Goal: Task Accomplishment & Management: Manage account settings

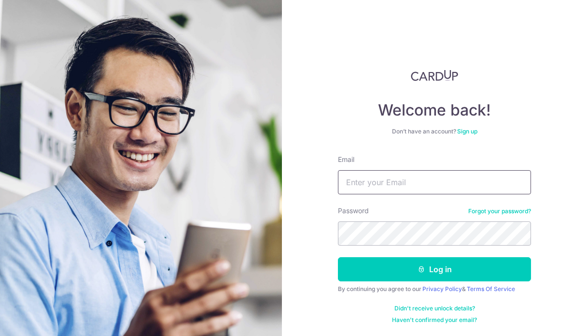
type input "Hemulunked@gmail.com"
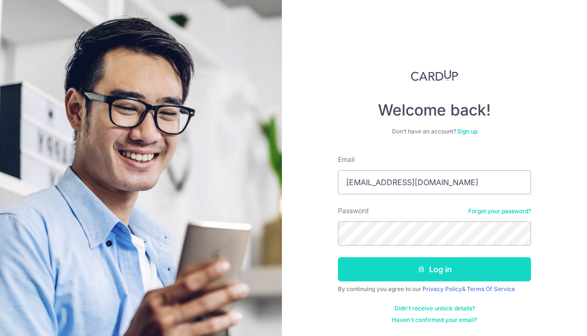
click at [413, 271] on button "Log in" at bounding box center [434, 269] width 193 height 24
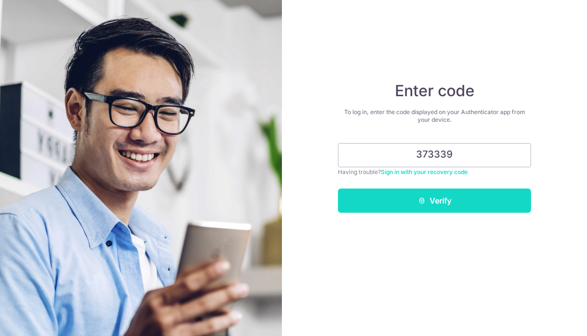
type input "373339"
click at [426, 205] on button "Verify" at bounding box center [434, 200] width 193 height 24
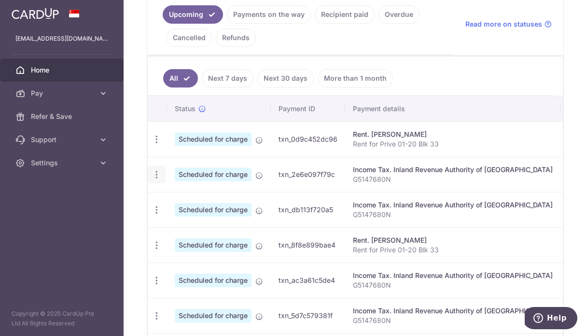
click at [157, 173] on icon "button" at bounding box center [157, 174] width 10 height 10
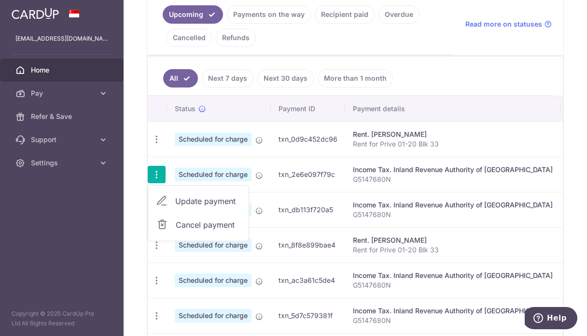
click at [182, 204] on span "Update payment" at bounding box center [208, 201] width 66 height 12
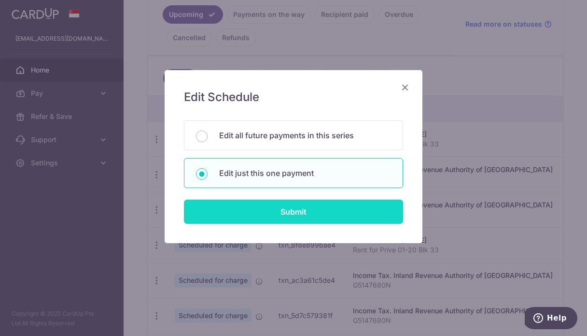
click at [269, 219] on input "Submit" at bounding box center [293, 211] width 219 height 24
radio input "true"
type input "296.00"
type input "[DATE]"
type input "G5147680N"
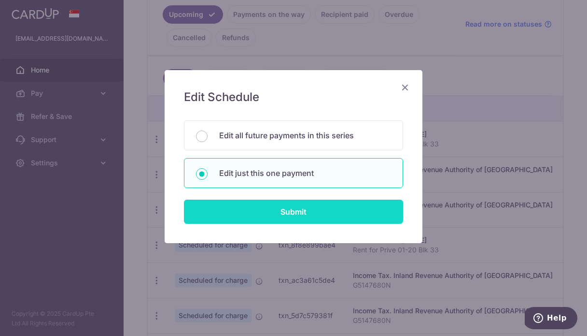
type input "MCTAX25"
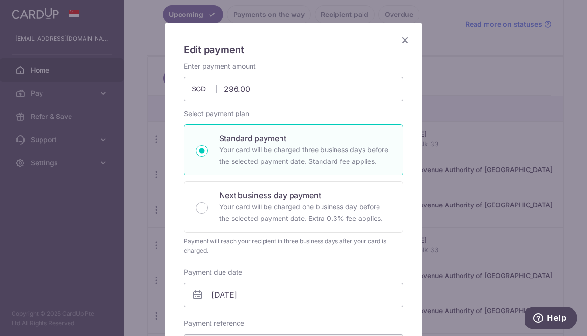
scroll to position [89, 0]
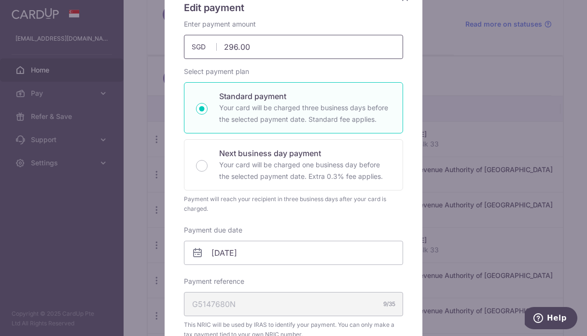
click at [256, 50] on input "296.00" at bounding box center [293, 47] width 219 height 24
type input "2,051.85"
click at [380, 221] on div "Enter payment amount 2,051.85 2051.85 SGD To change the payment amount, please …" at bounding box center [293, 314] width 219 height 591
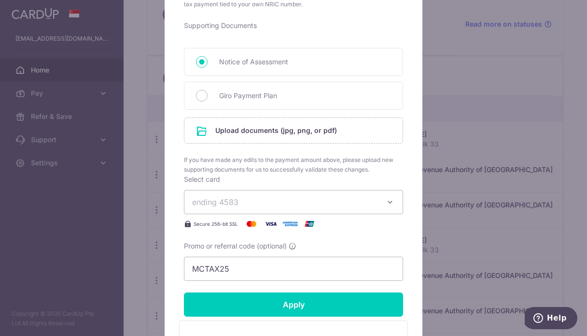
scroll to position [438, 0]
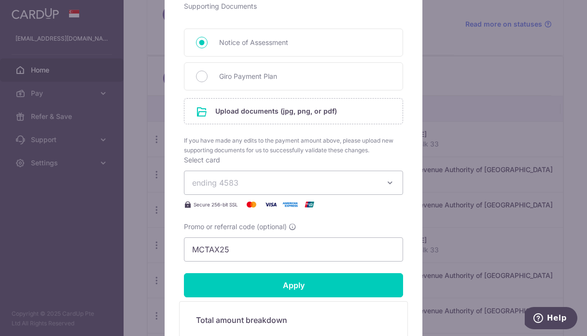
click at [382, 182] on button "ending 4583" at bounding box center [293, 182] width 219 height 24
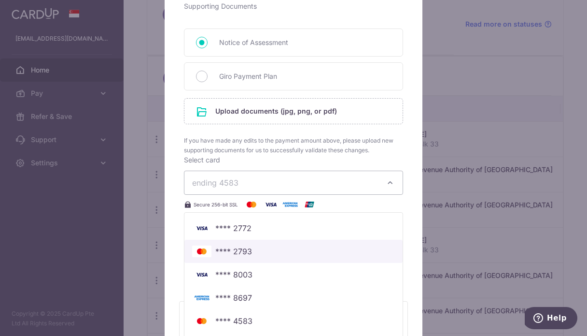
click at [267, 253] on span "**** 2793" at bounding box center [293, 251] width 203 height 12
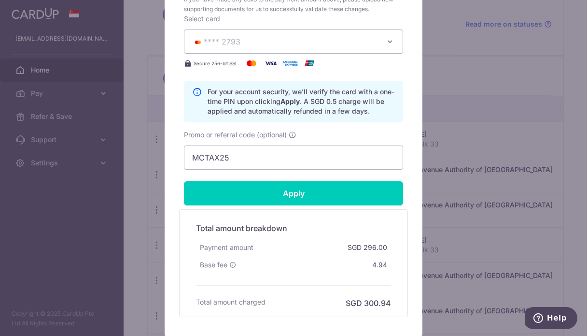
scroll to position [590, 0]
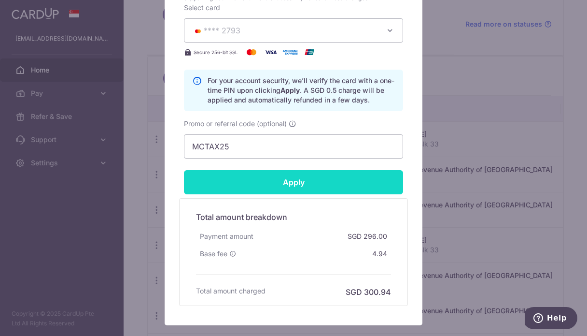
click at [302, 182] on input "Apply" at bounding box center [293, 182] width 219 height 24
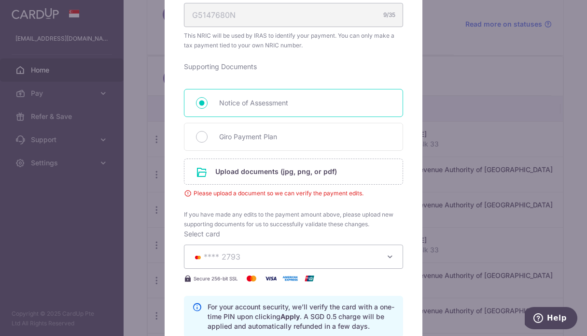
scroll to position [381, 0]
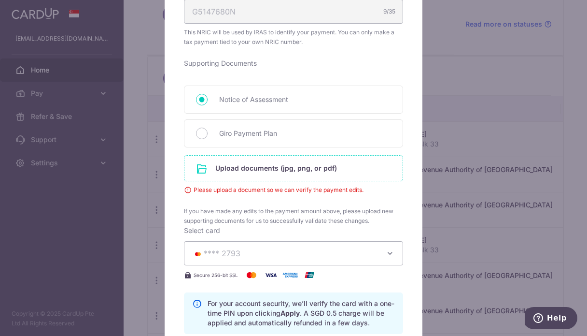
click at [278, 171] on input "file" at bounding box center [293, 167] width 218 height 25
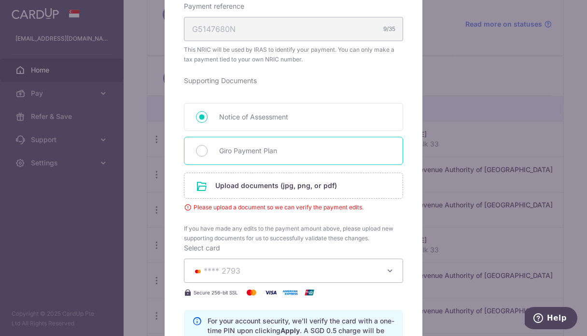
click at [233, 154] on span "Giro Payment Plan" at bounding box center [305, 151] width 172 height 12
click at [208, 154] on input "Giro Payment Plan" at bounding box center [202, 151] width 12 height 12
radio input "true"
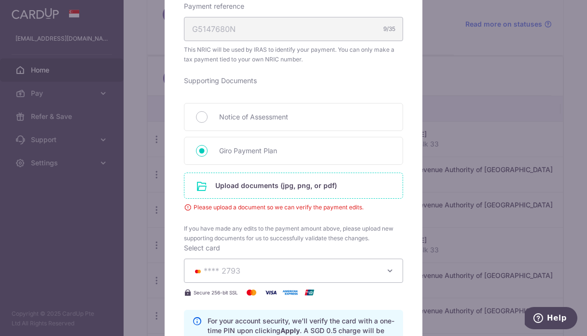
click at [240, 192] on input "file" at bounding box center [293, 185] width 218 height 25
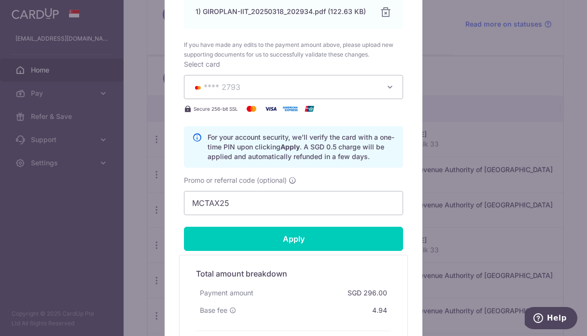
scroll to position [667, 0]
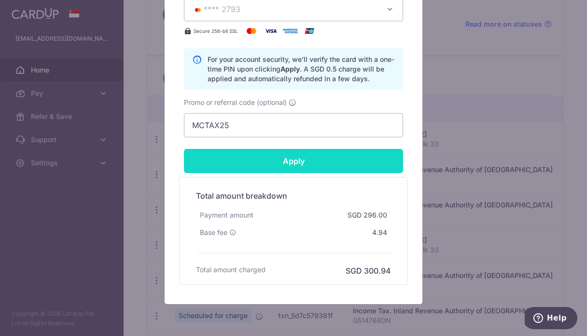
click at [305, 160] on input "Apply" at bounding box center [293, 161] width 219 height 24
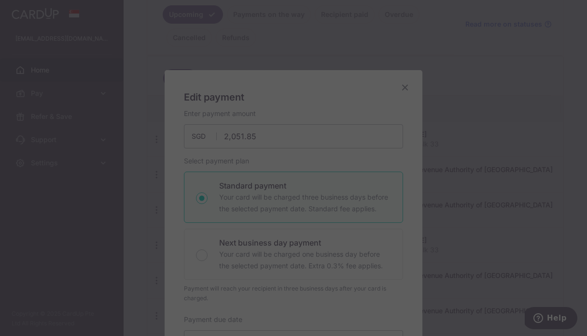
scroll to position [0, 0]
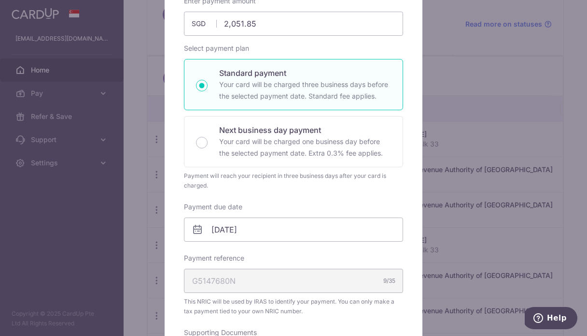
type input "Successfully Applied"
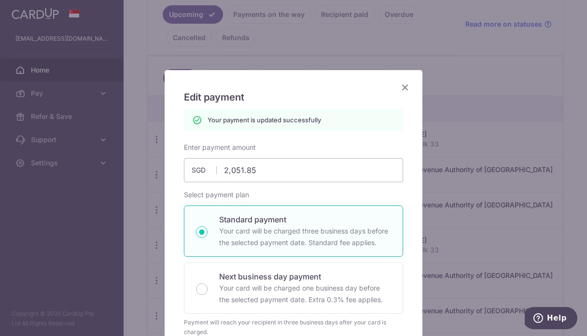
click at [406, 89] on icon "Close" at bounding box center [405, 87] width 12 height 12
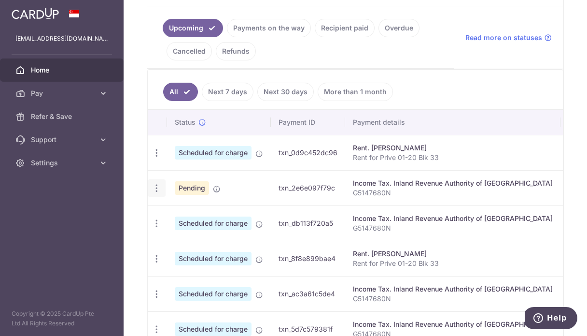
click at [156, 184] on icon "button" at bounding box center [157, 188] width 10 height 10
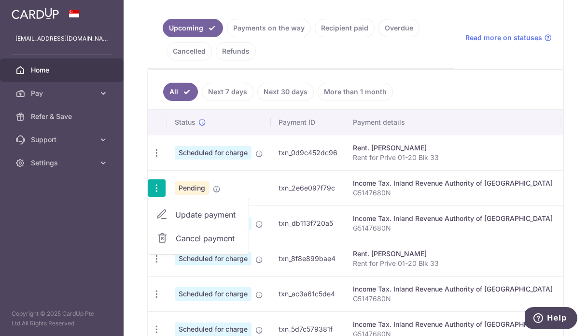
click at [182, 212] on span "Update payment" at bounding box center [208, 215] width 66 height 12
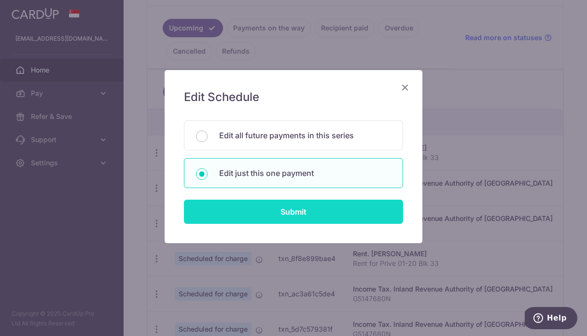
click at [268, 215] on input "Submit" at bounding box center [293, 211] width 219 height 24
radio input "true"
type input "2,051.85"
type input "[DATE]"
type input "G5147680N"
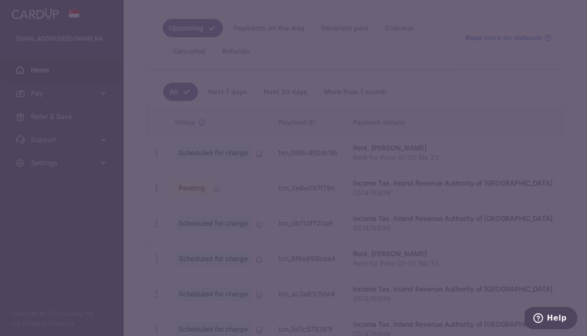
type input "MCTAX25"
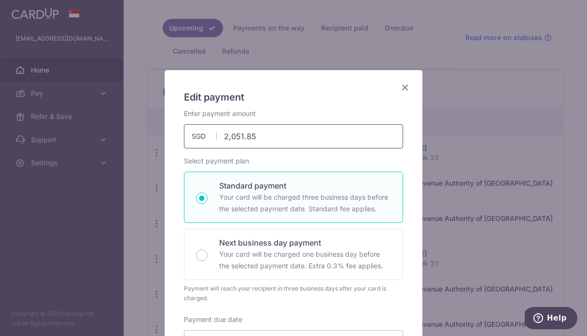
click at [248, 134] on input "2,051.85" at bounding box center [293, 136] width 219 height 24
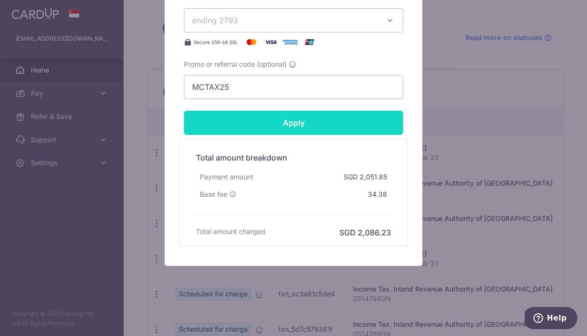
scroll to position [447, 0]
type input "2,051.65"
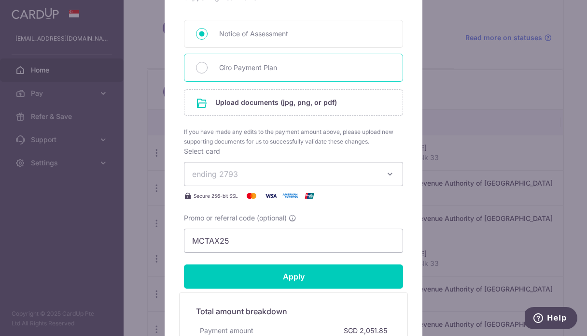
click at [258, 71] on span "Giro Payment Plan" at bounding box center [305, 68] width 172 height 12
click at [208, 71] on input "Giro Payment Plan" at bounding box center [202, 68] width 12 height 12
radio input "true"
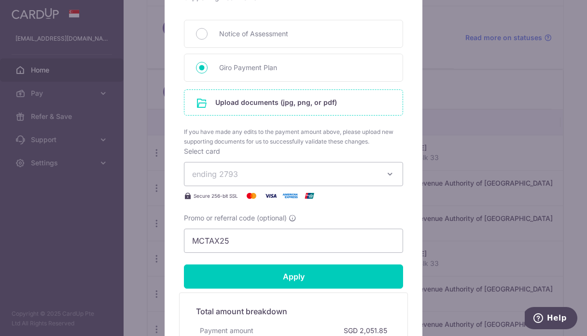
click at [248, 102] on input "file" at bounding box center [293, 102] width 218 height 25
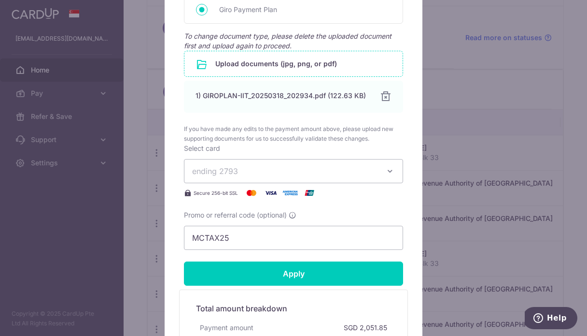
scroll to position [607, 0]
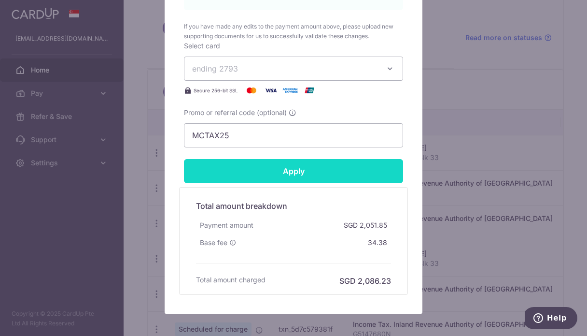
click at [310, 174] on input "Apply" at bounding box center [293, 171] width 219 height 24
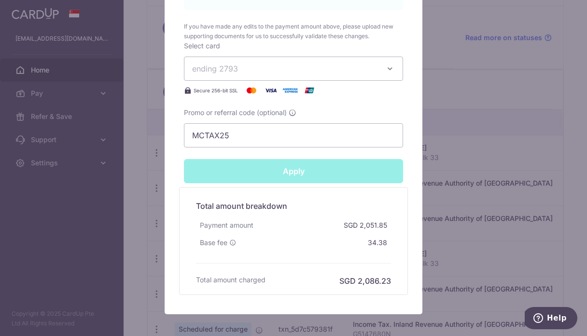
type input "Successfully Applied"
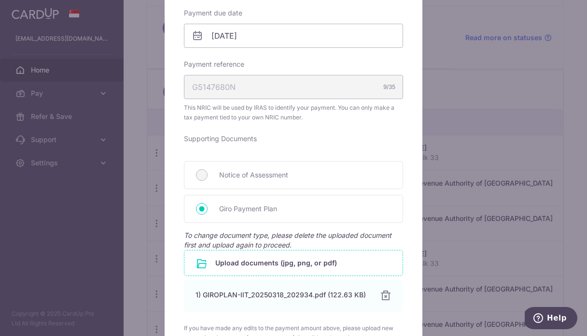
scroll to position [115, 0]
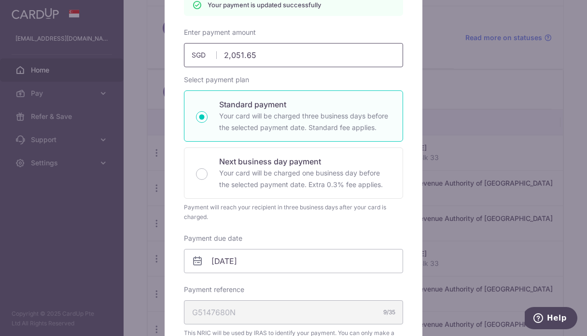
click at [247, 53] on input "2,051.65" at bounding box center [293, 55] width 219 height 24
click at [252, 55] on input "2,051.65" at bounding box center [293, 55] width 219 height 24
type input "2051.75"
type input "Apply"
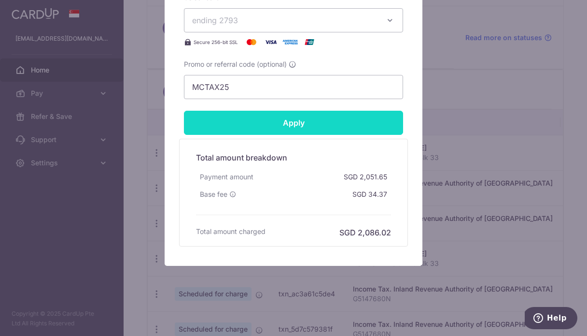
scroll to position [656, 0]
type input "2,051.75"
click at [287, 123] on input "Apply" at bounding box center [293, 123] width 219 height 24
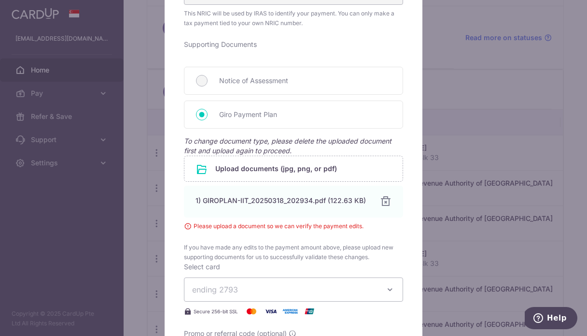
scroll to position [405, 0]
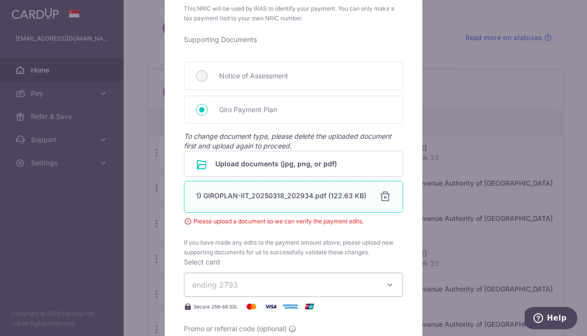
click at [380, 196] on div at bounding box center [385, 197] width 12 height 12
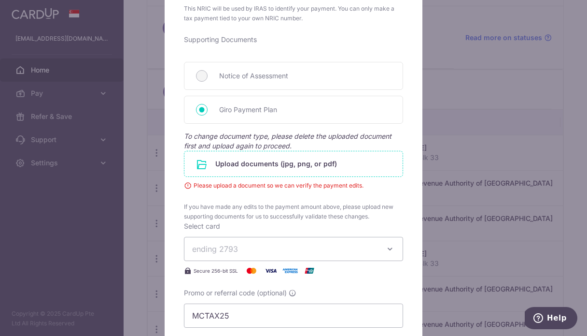
click at [273, 159] on div "Supporting Documents Notice of Assessment Giro Payment Plan To change document …" at bounding box center [293, 128] width 219 height 186
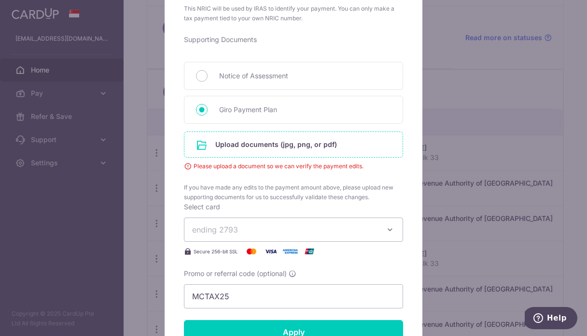
click at [255, 144] on input "file" at bounding box center [293, 144] width 218 height 25
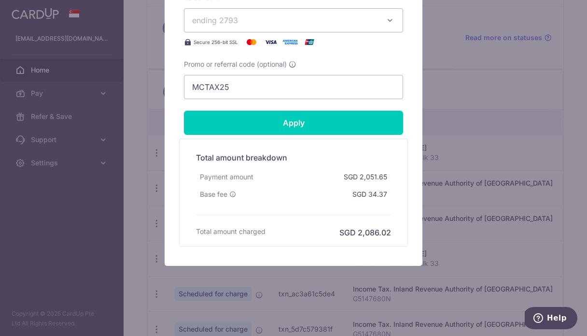
scroll to position [656, 0]
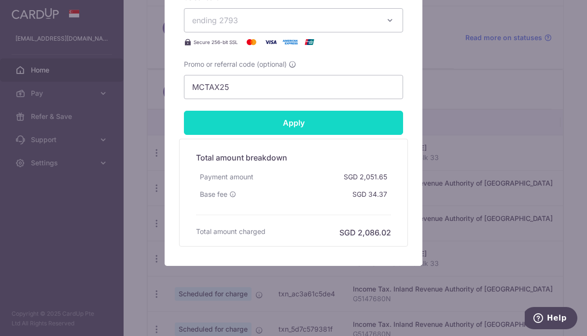
click at [332, 127] on input "Apply" at bounding box center [293, 123] width 219 height 24
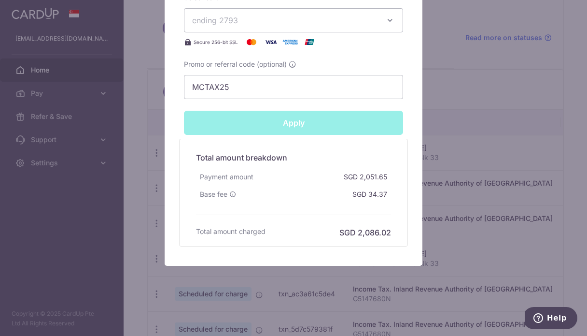
type input "Successfully Applied"
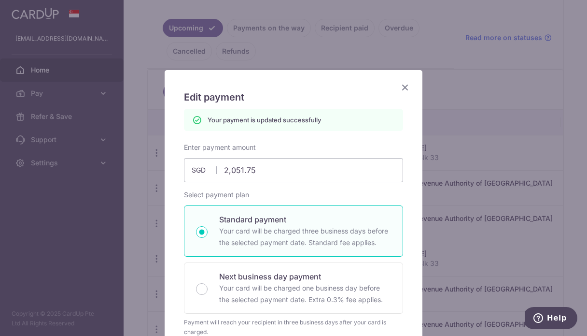
scroll to position [0, 0]
click at [408, 85] on icon "Close" at bounding box center [405, 87] width 12 height 12
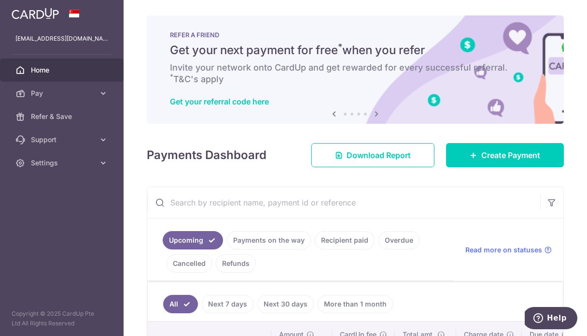
click at [47, 11] on img at bounding box center [35, 14] width 47 height 12
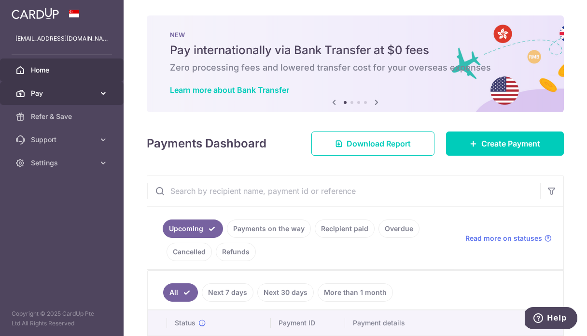
click at [41, 93] on span "Pay" at bounding box center [63, 93] width 64 height 10
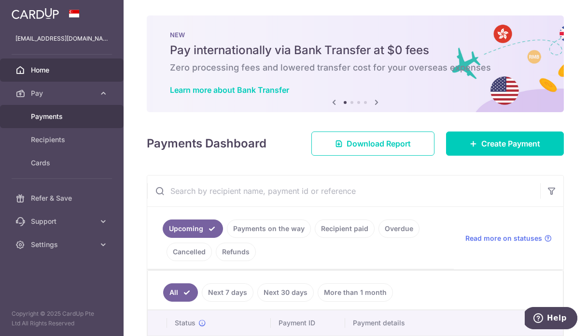
click at [42, 115] on span "Payments" at bounding box center [63, 117] width 64 height 10
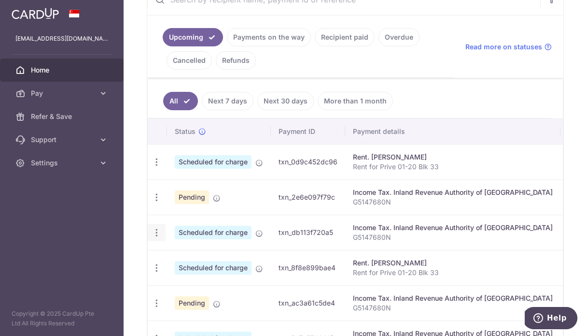
click at [155, 229] on icon "button" at bounding box center [157, 232] width 10 height 10
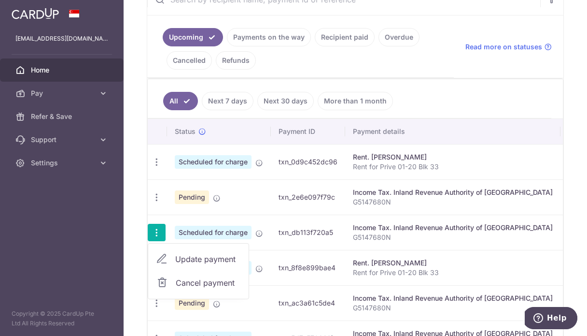
click at [179, 257] on span "Update payment" at bounding box center [208, 259] width 66 height 12
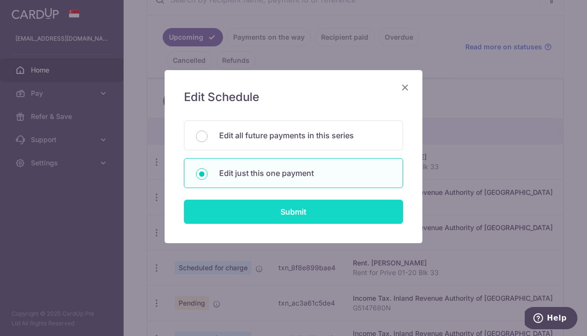
click at [288, 212] on input "Submit" at bounding box center [293, 211] width 219 height 24
radio input "true"
type input "1,965.60"
type input "[DATE]"
type input "G5147680N"
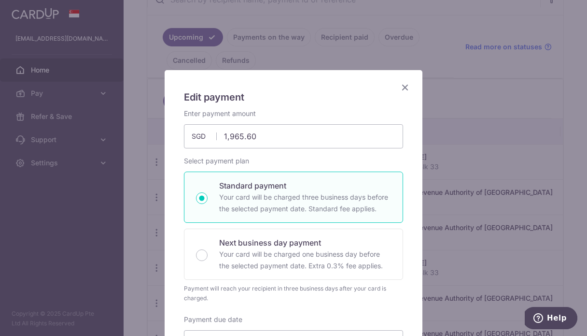
type input "VTAX25R"
click at [262, 133] on input "1,965.60" at bounding box center [293, 136] width 219 height 24
drag, startPoint x: 262, startPoint y: 133, endPoint x: 220, endPoint y: 133, distance: 41.5
click at [220, 133] on input "1,965.60" at bounding box center [293, 136] width 219 height 24
type input "209.00"
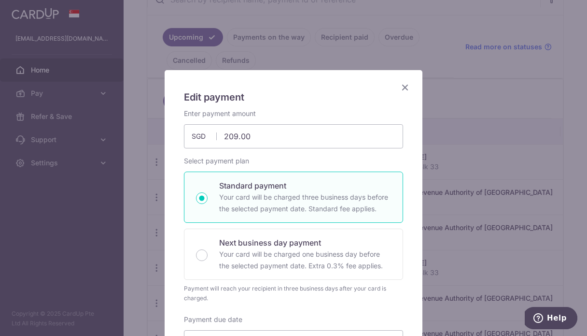
click at [310, 157] on div "Select payment plan Standard payment Your card will be charged three business d…" at bounding box center [293, 229] width 219 height 147
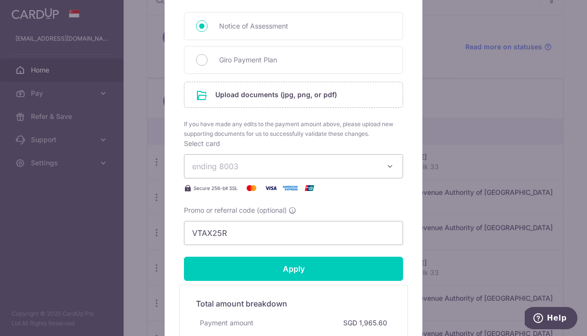
scroll to position [464, 0]
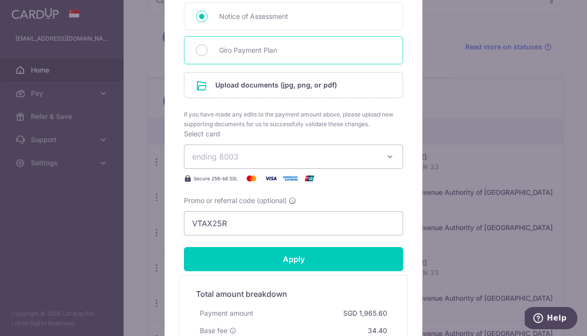
click at [233, 50] on span "Giro Payment Plan" at bounding box center [305, 50] width 172 height 12
click at [208, 50] on input "Giro Payment Plan" at bounding box center [202, 50] width 12 height 12
radio input "true"
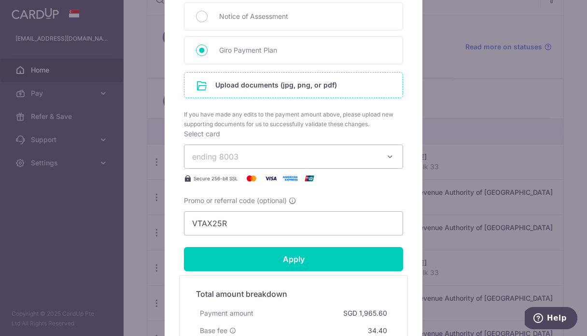
click at [236, 87] on input "file" at bounding box center [293, 84] width 218 height 25
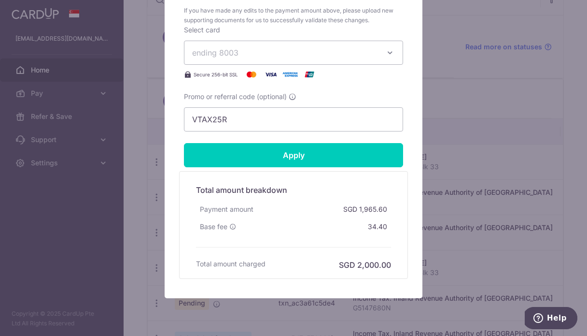
scroll to position [624, 0]
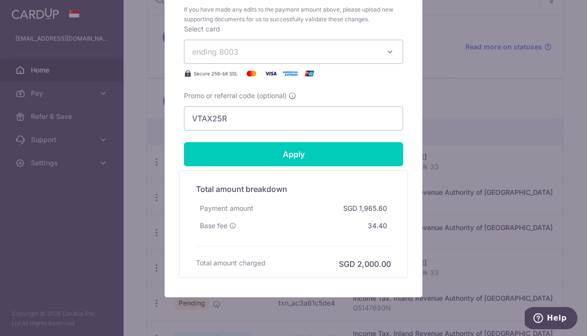
click at [380, 48] on button "ending 8003" at bounding box center [293, 52] width 219 height 24
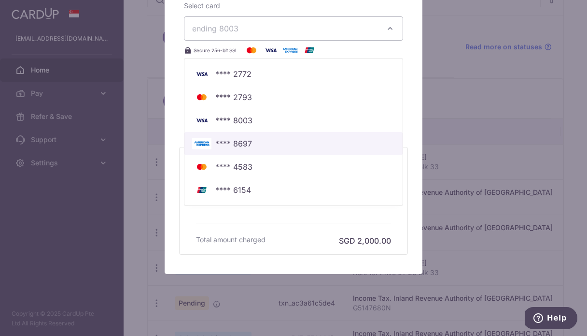
scroll to position [648, 0]
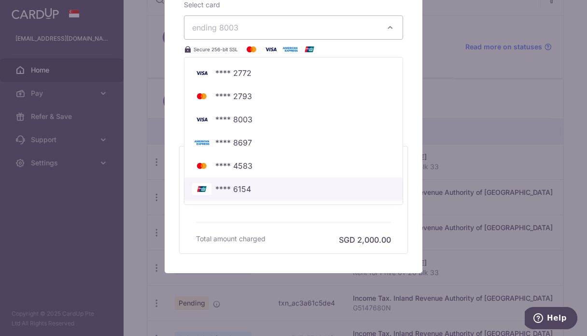
click at [239, 188] on span "**** 6154" at bounding box center [233, 189] width 36 height 12
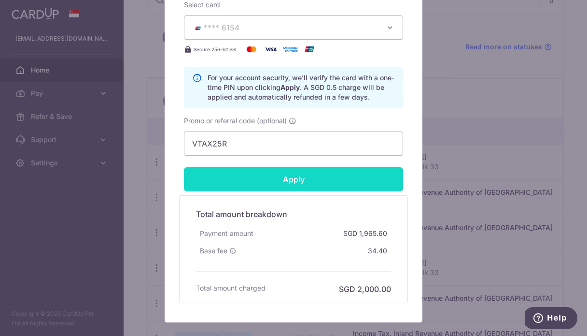
click at [309, 178] on input "Apply" at bounding box center [293, 179] width 219 height 24
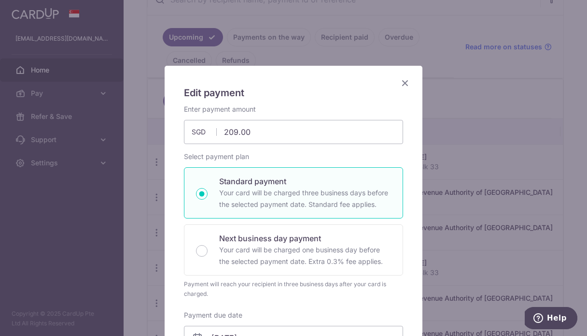
scroll to position [0, 0]
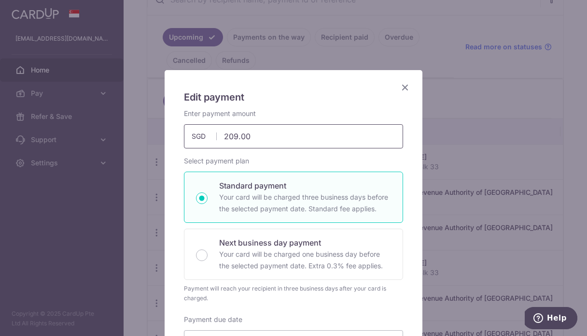
click at [282, 136] on input "209.00" at bounding box center [293, 136] width 219 height 24
type input "209.85"
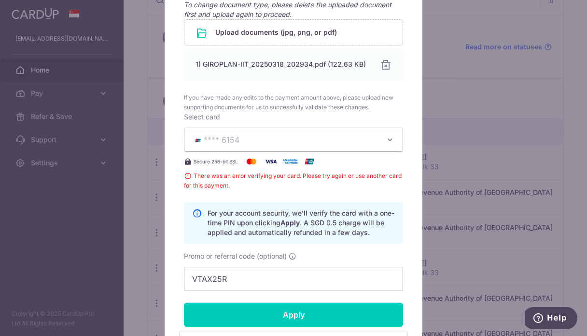
scroll to position [545, 0]
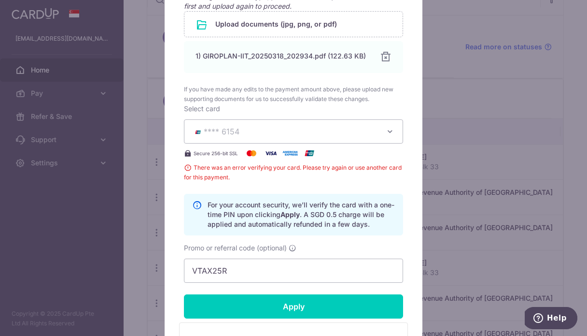
click at [392, 136] on icon "button" at bounding box center [390, 131] width 10 height 10
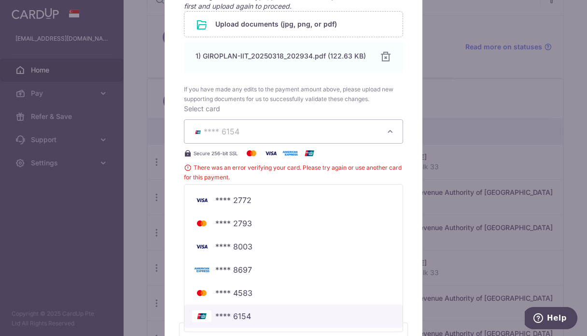
click at [248, 315] on span "**** 6154" at bounding box center [233, 316] width 36 height 12
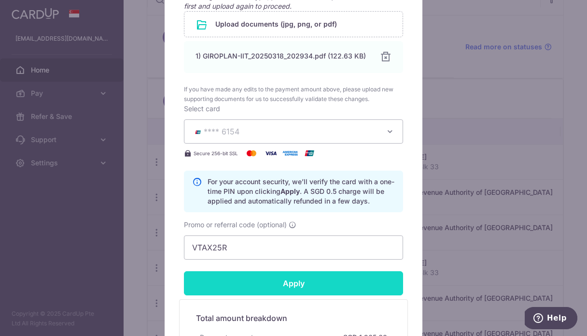
click at [287, 280] on input "Apply" at bounding box center [293, 283] width 219 height 24
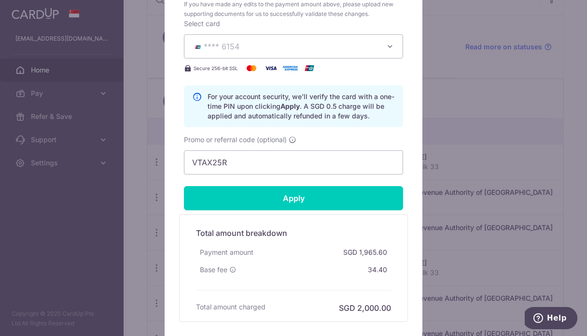
scroll to position [632, 0]
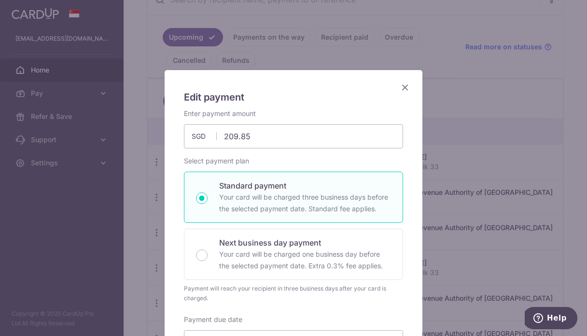
type input "Successfully Applied"
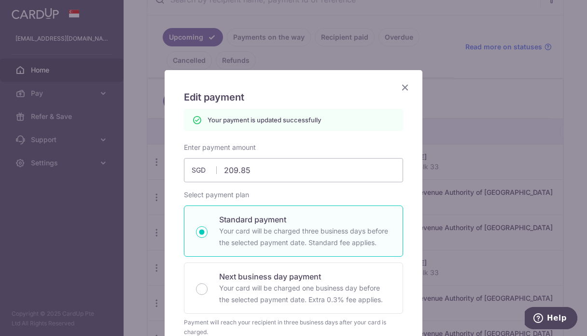
scroll to position [0, 0]
click at [406, 87] on icon "Close" at bounding box center [405, 87] width 12 height 12
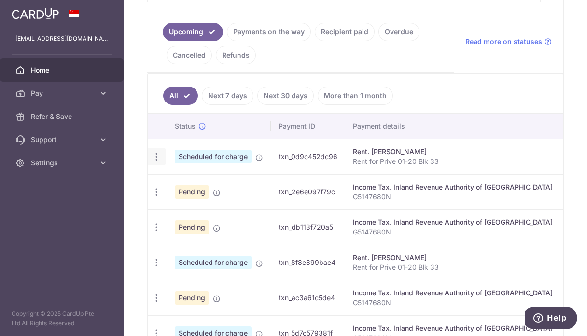
click at [158, 158] on icon "button" at bounding box center [157, 157] width 10 height 10
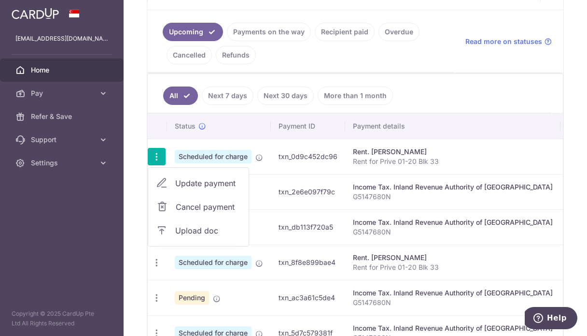
click at [182, 182] on span "Update payment" at bounding box center [208, 183] width 66 height 12
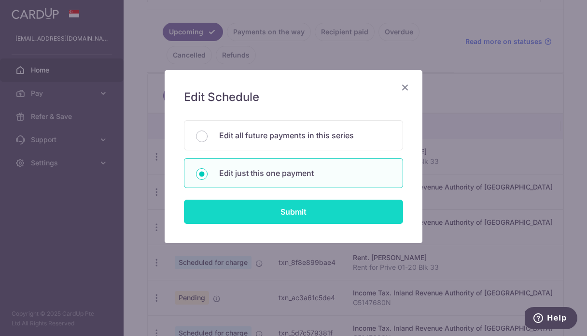
click at [290, 211] on input "Submit" at bounding box center [293, 211] width 219 height 24
radio input "true"
type input "4,500.00"
type input "[DATE]"
type input "Rent for Prive 01-20 Blk 33"
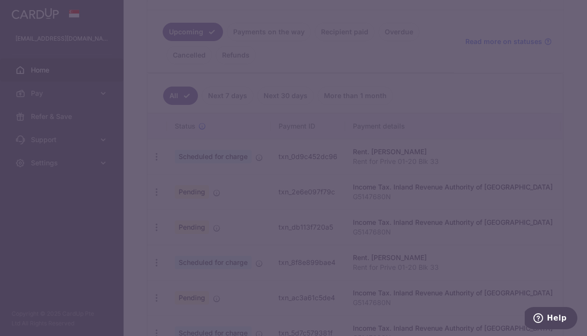
type input "SAVERENT179"
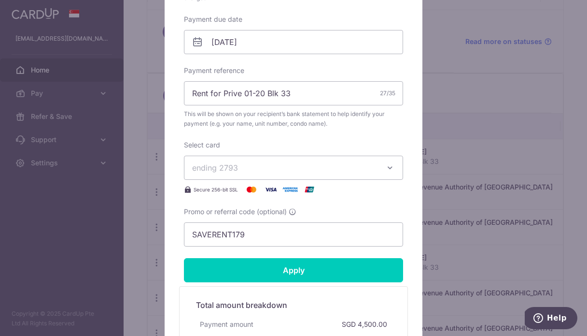
scroll to position [364, 0]
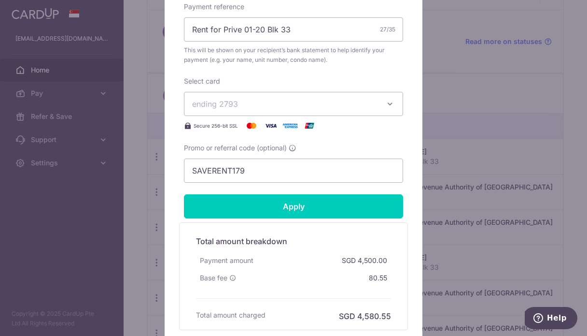
click at [308, 94] on button "ending 2793" at bounding box center [293, 104] width 219 height 24
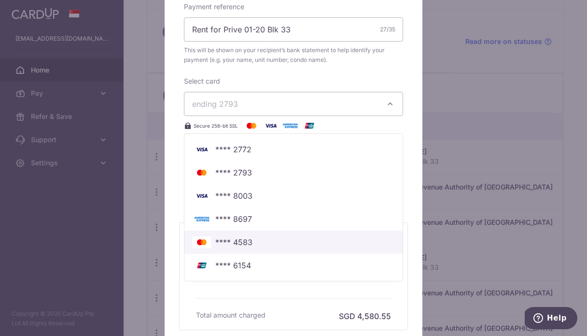
click at [251, 239] on span "**** 4583" at bounding box center [233, 242] width 37 height 12
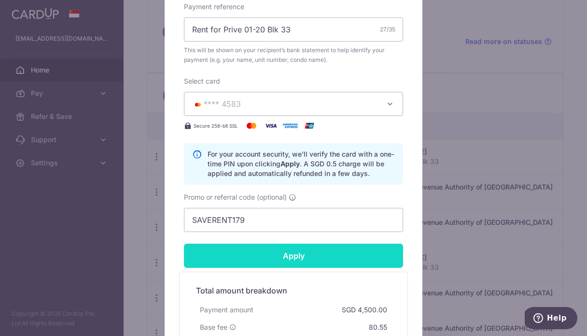
click at [290, 261] on input "Apply" at bounding box center [293, 255] width 219 height 24
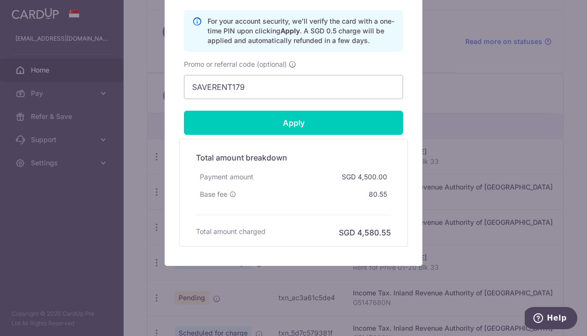
scroll to position [496, 0]
type input "Successfully Applied"
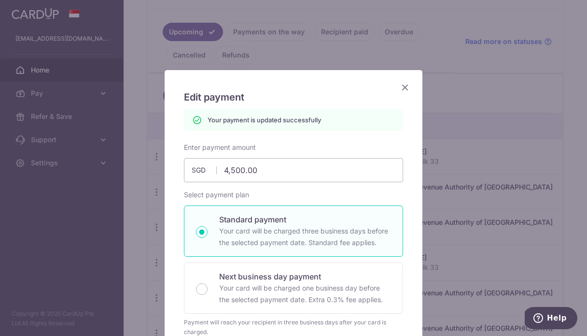
scroll to position [0, 0]
click at [406, 88] on icon "Close" at bounding box center [405, 87] width 12 height 12
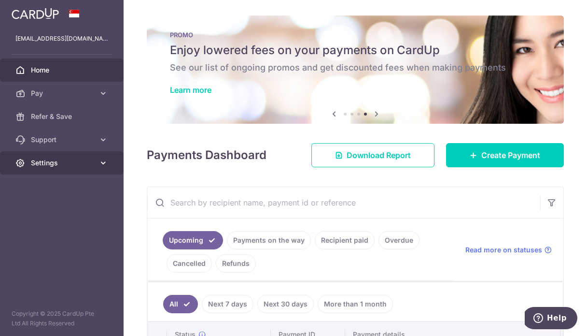
click at [84, 162] on span "Settings" at bounding box center [63, 163] width 64 height 10
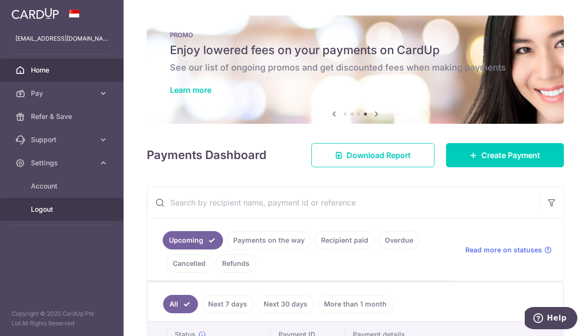
click at [45, 212] on span "Logout" at bounding box center [63, 209] width 64 height 10
